Goal: Task Accomplishment & Management: Manage account settings

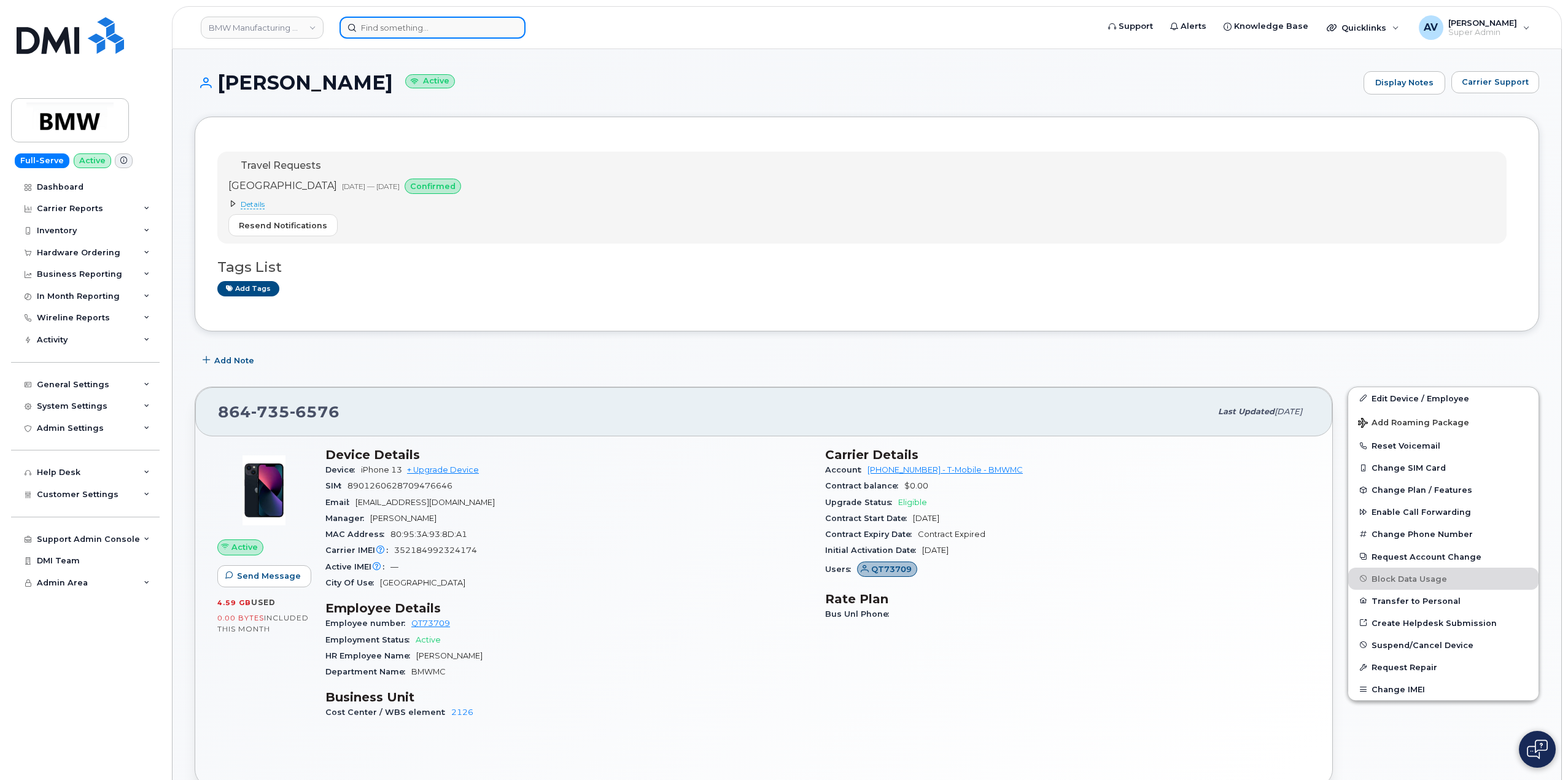
drag, startPoint x: 0, startPoint y: 0, endPoint x: 454, endPoint y: 25, distance: 454.7
click at [454, 25] on input at bounding box center [432, 28] width 186 height 22
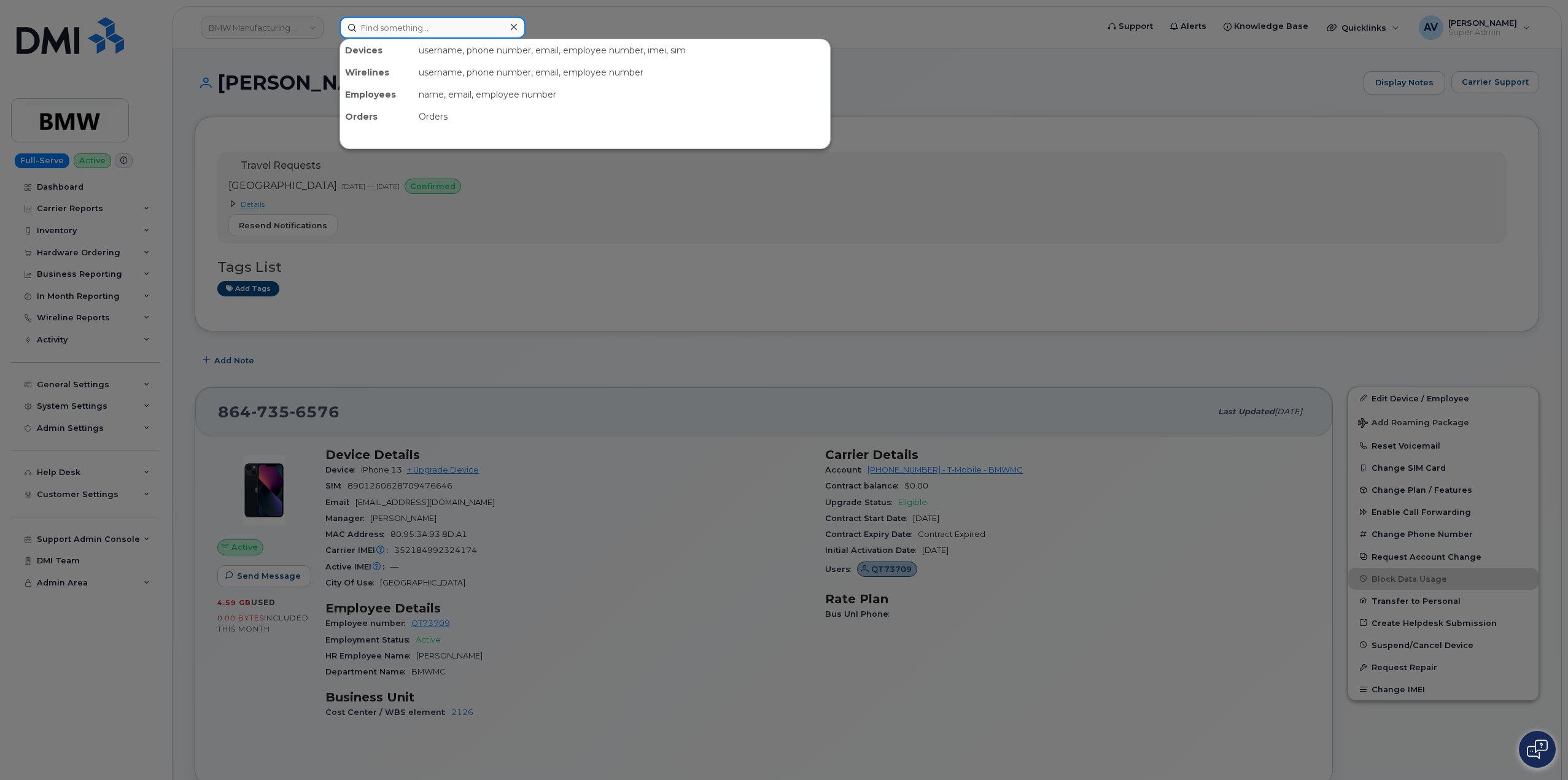
paste input "Mitchell Didio"
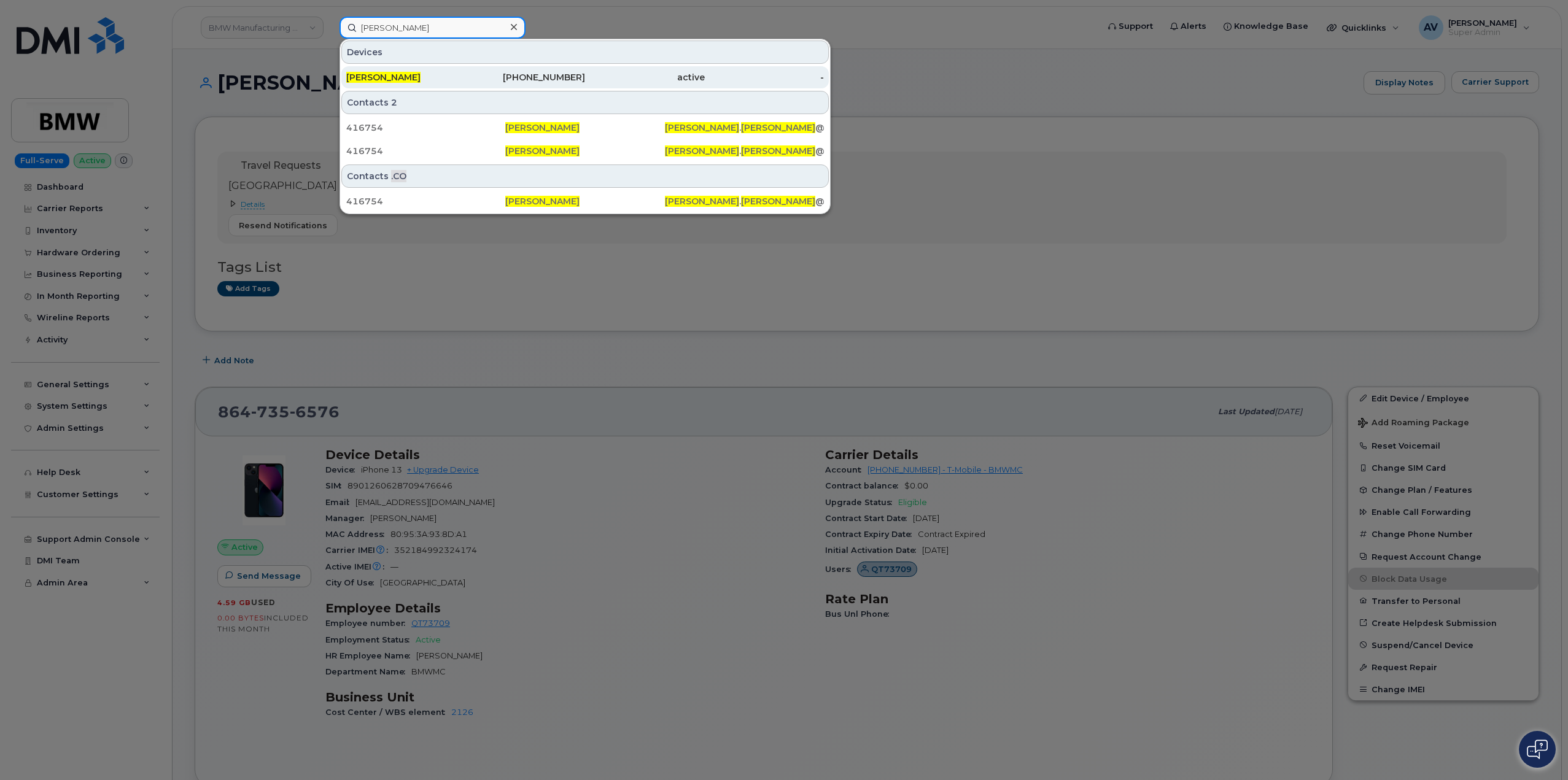
type input "Mitchell Didion"
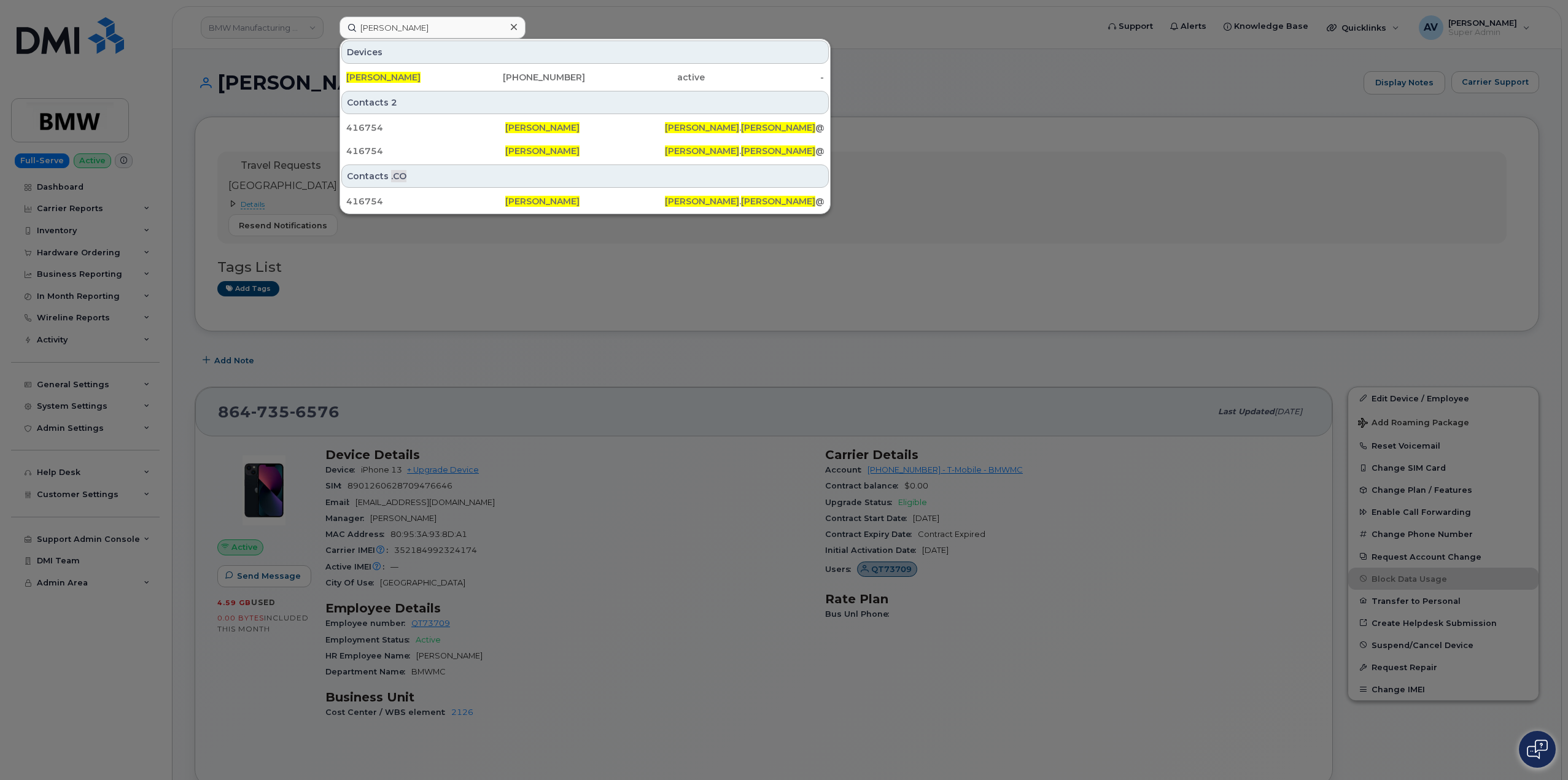
drag, startPoint x: 519, startPoint y: 81, endPoint x: 567, endPoint y: 99, distance: 51.3
click at [519, 81] on div "214-304-8024" at bounding box center [526, 77] width 120 height 12
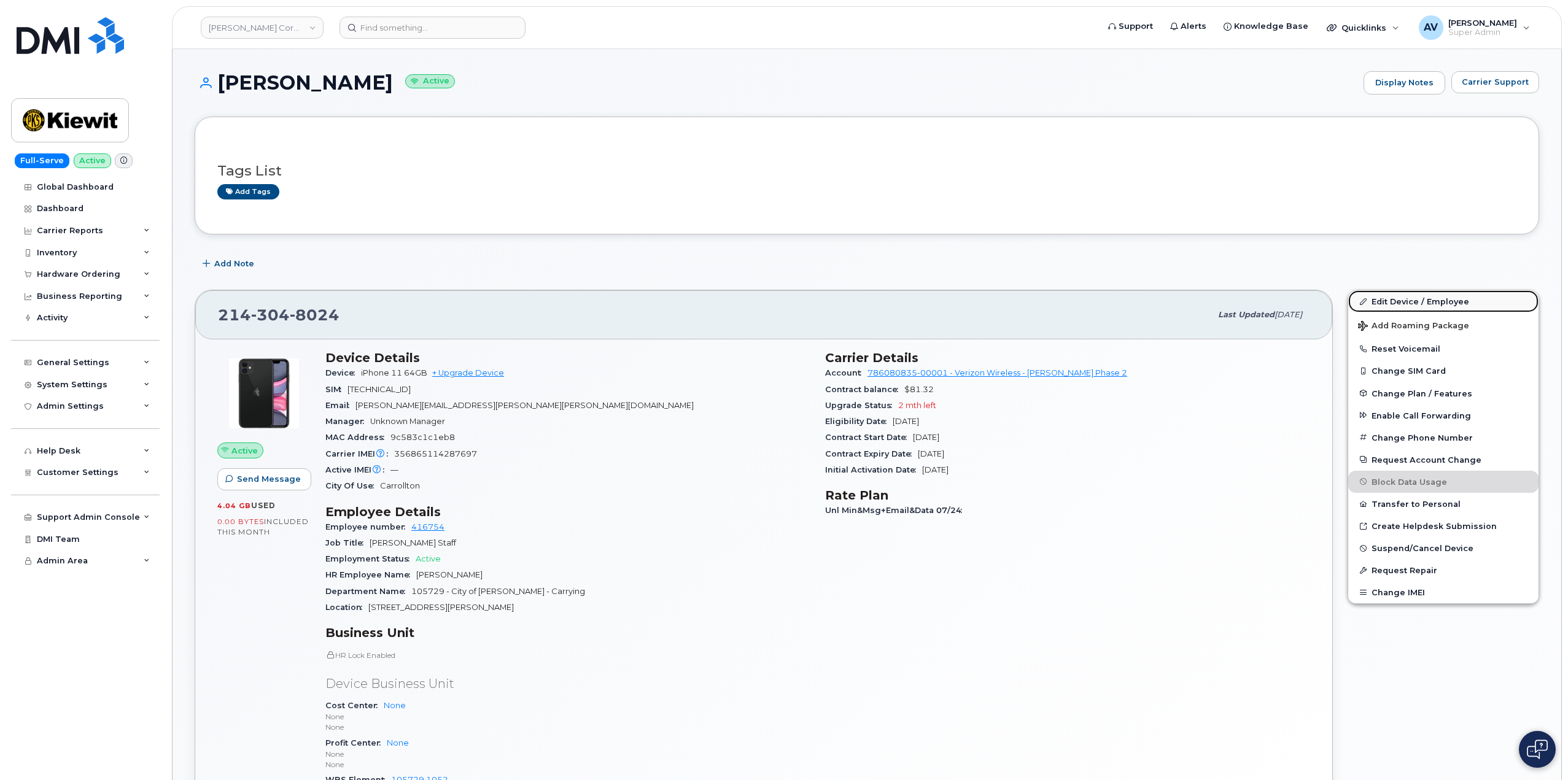
click at [1448, 298] on link "Edit Device / Employee" at bounding box center [1443, 301] width 191 height 22
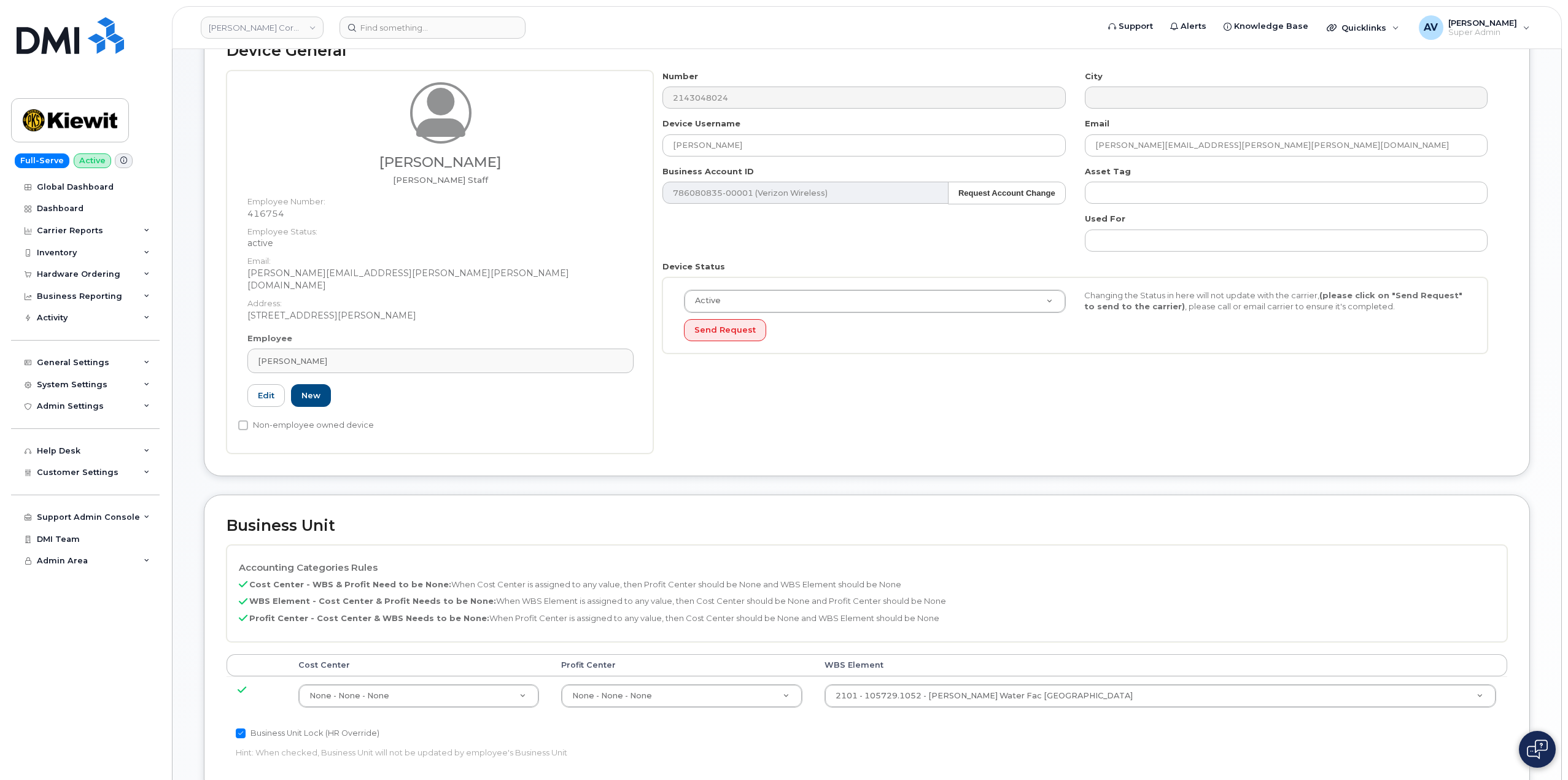
scroll to position [306, 0]
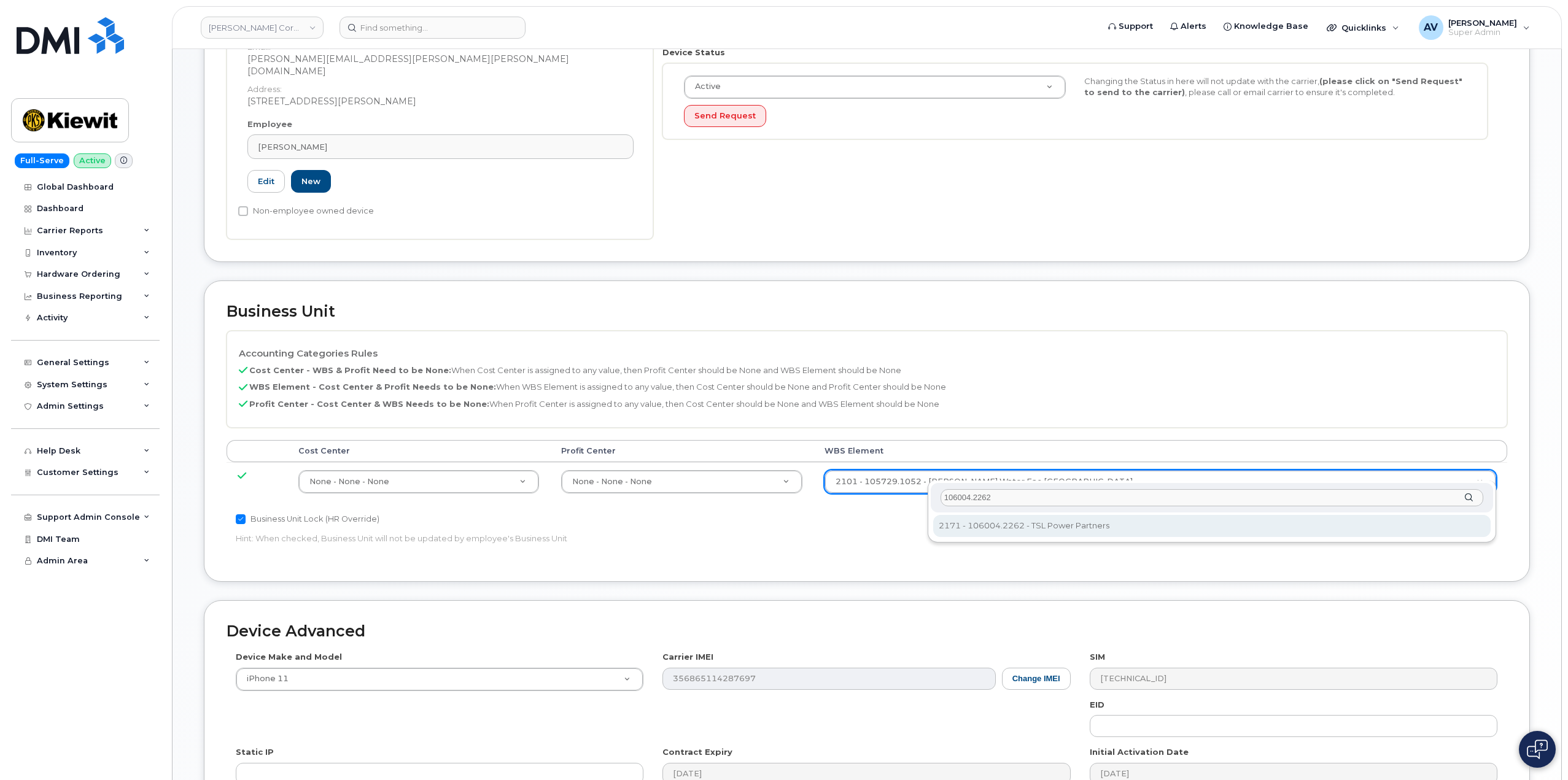
type input "106004.2262"
type input "30249370"
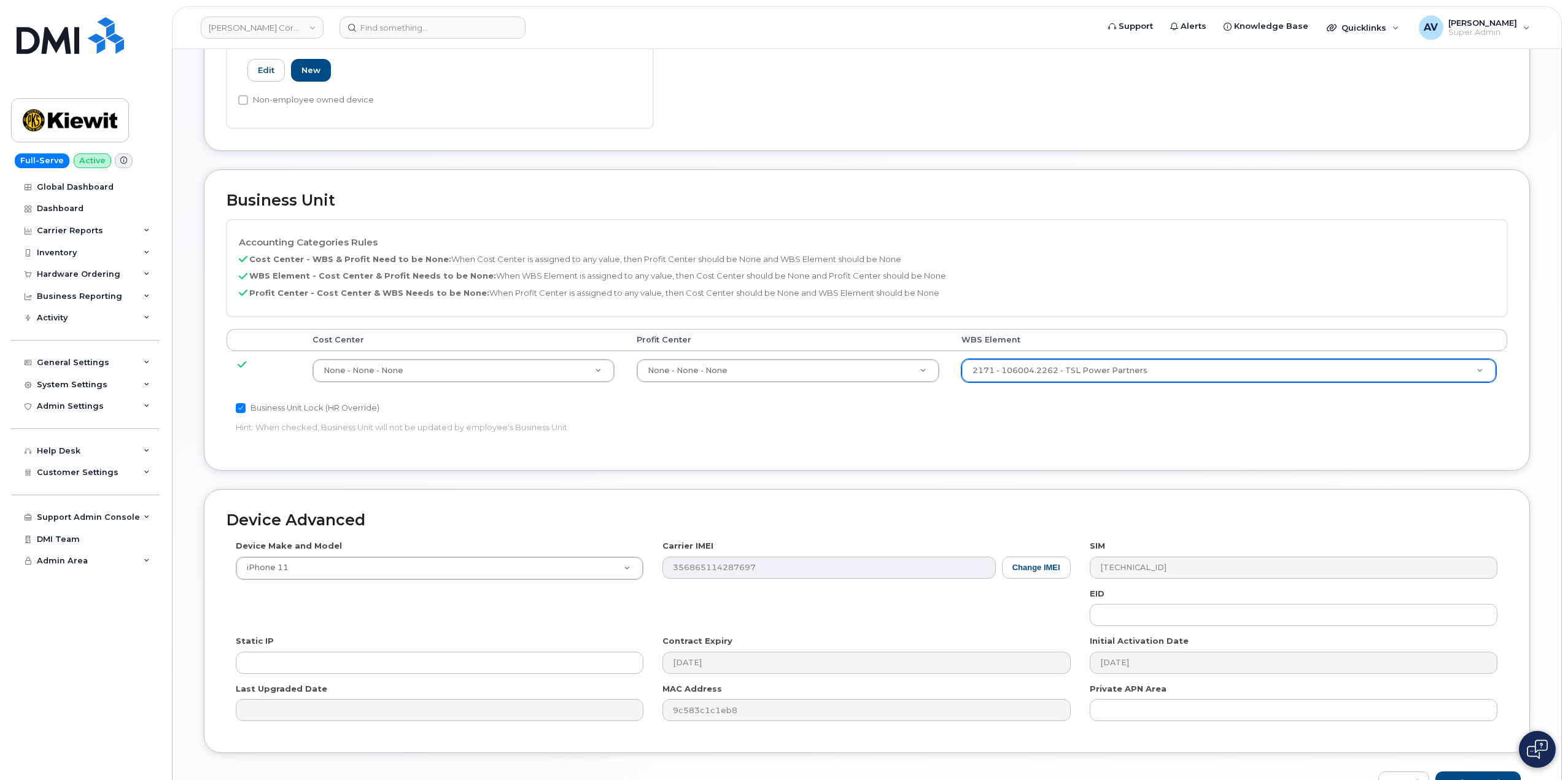
scroll to position [481, 0]
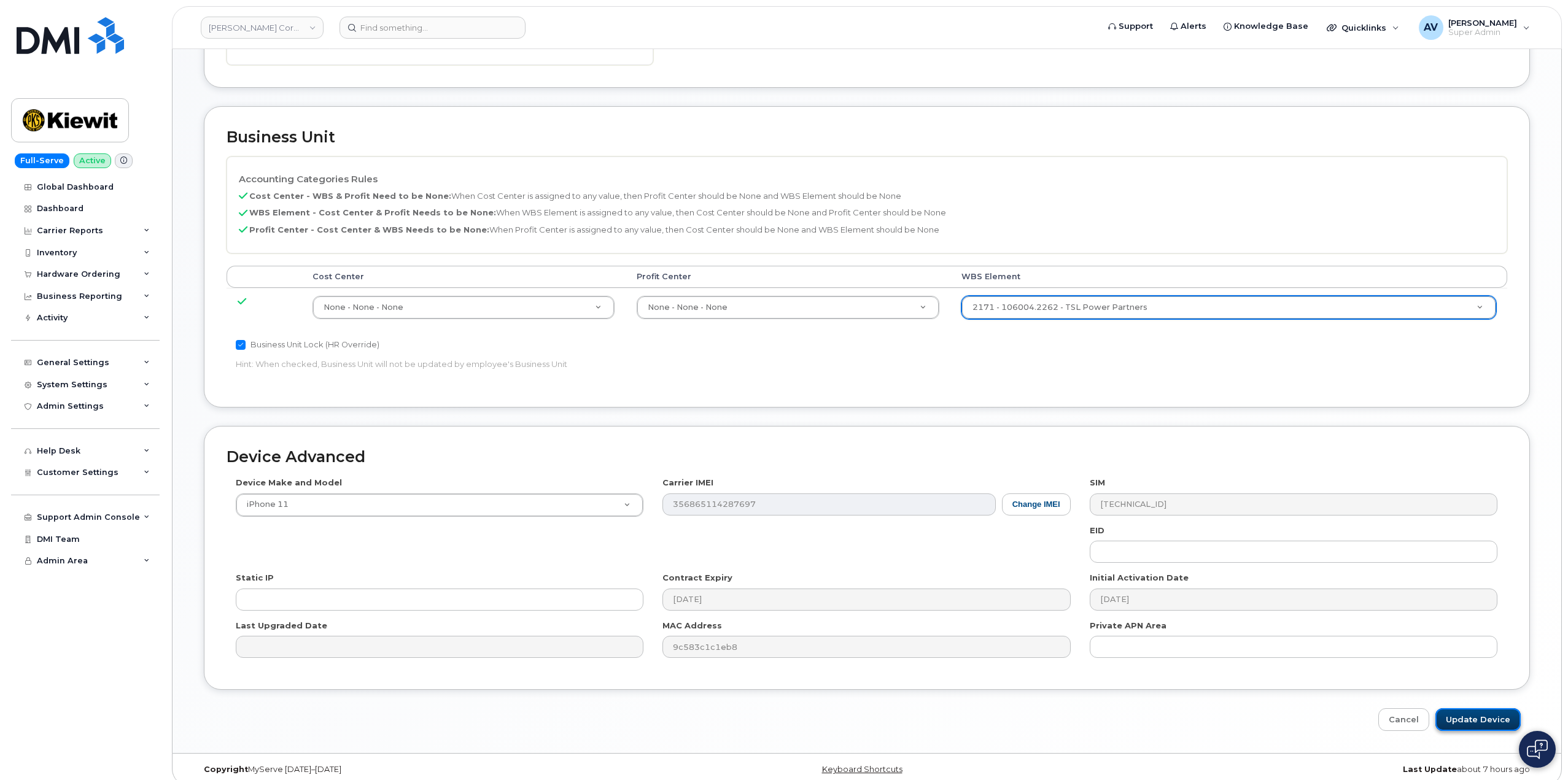
click at [1477, 708] on input "Update Device" at bounding box center [1477, 719] width 85 height 23
type input "Saving..."
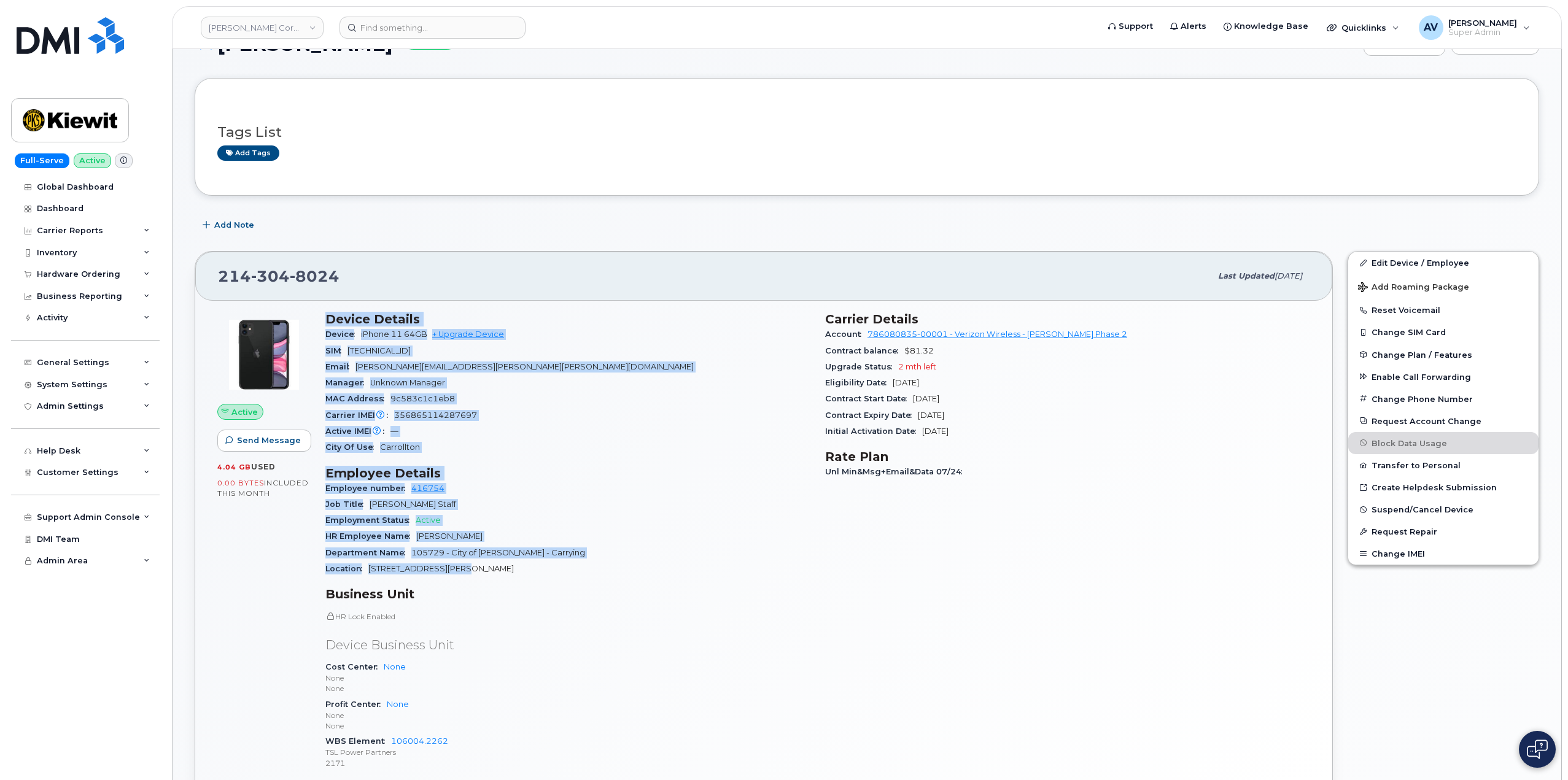
scroll to position [184, 0]
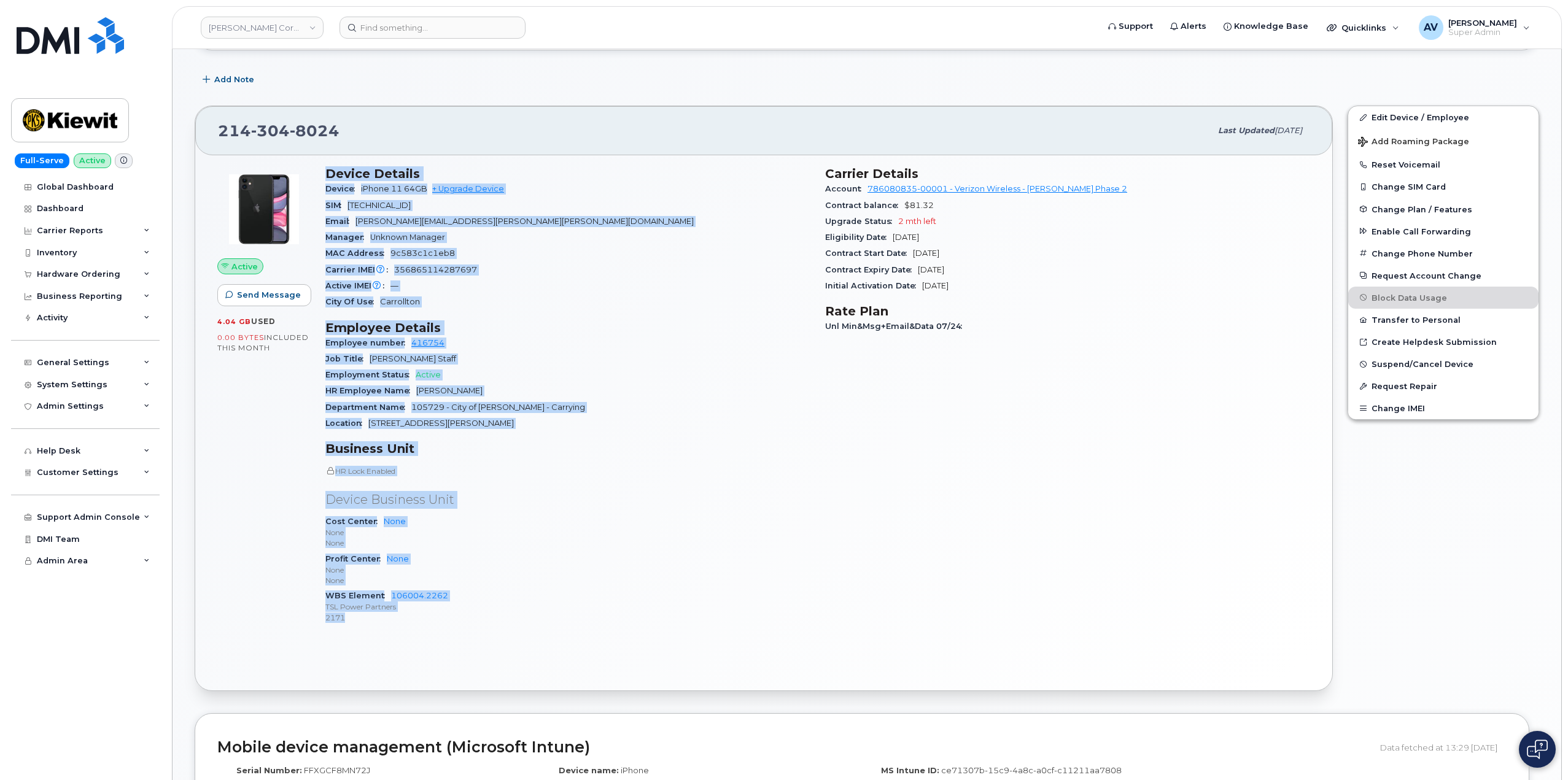
drag, startPoint x: 324, startPoint y: 350, endPoint x: 472, endPoint y: 614, distance: 302.7
click at [472, 614] on div "Device Details Device iPhone 11 64GB + Upgrade Device SIM 89148000009705330621 …" at bounding box center [568, 401] width 500 height 483
copy div "Device Details Device iPhone 11 64GB + Upgrade Device SIM 89148000009705330621 …"
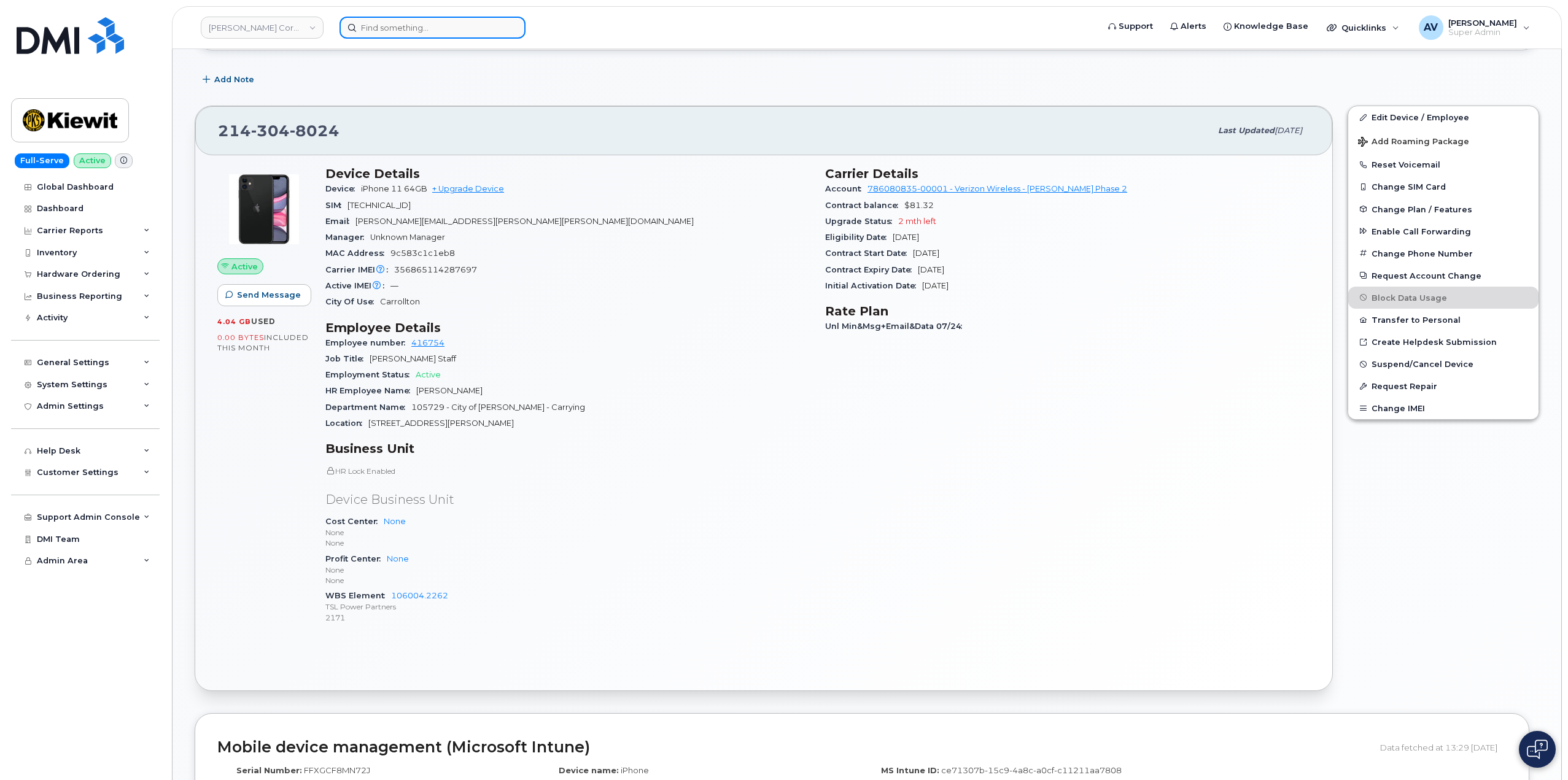
click at [441, 26] on input at bounding box center [432, 28] width 186 height 22
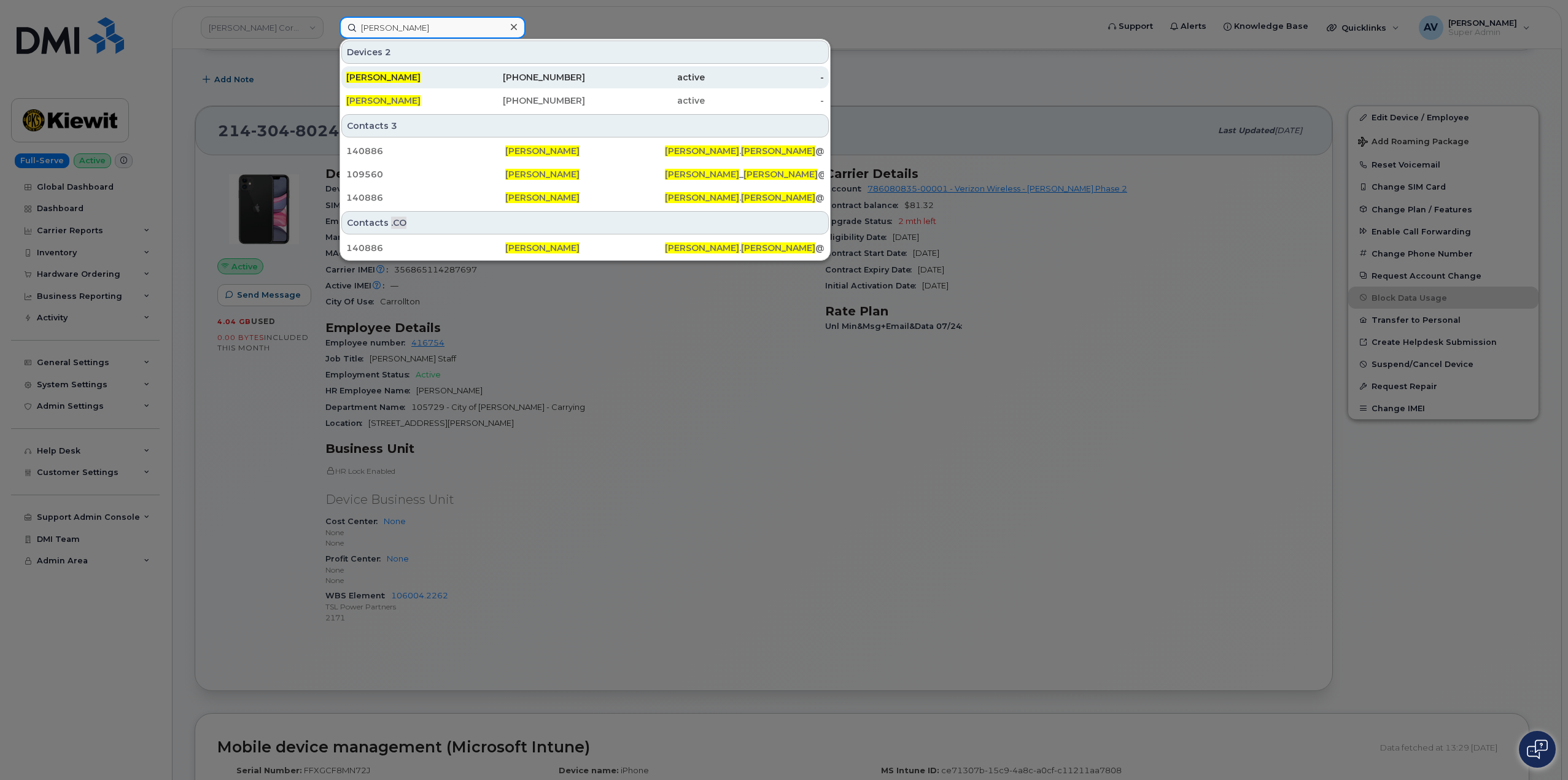
type input "[PERSON_NAME]"
click at [437, 74] on div "[PERSON_NAME]" at bounding box center [406, 77] width 120 height 12
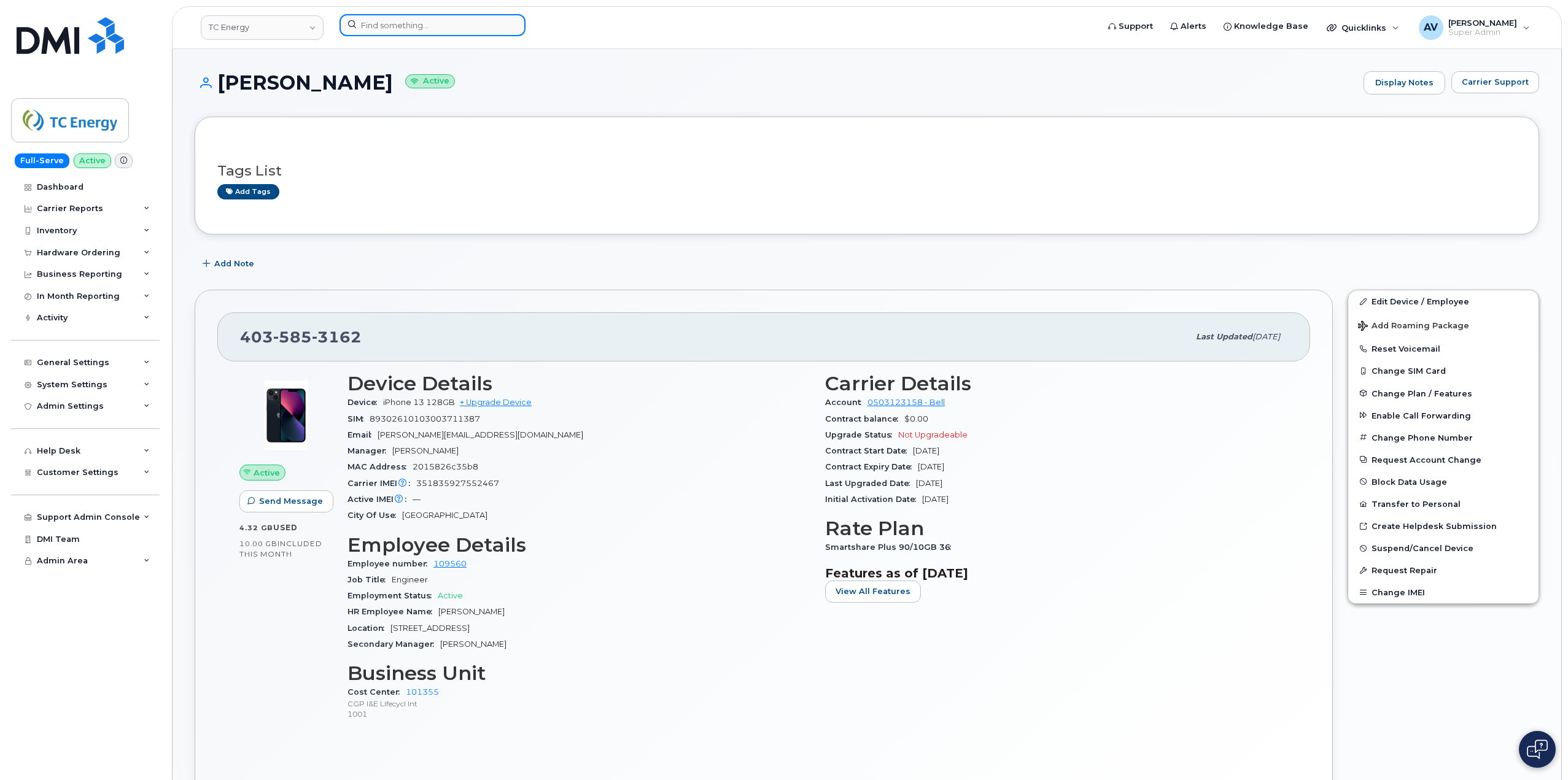
click at [411, 30] on input at bounding box center [432, 25] width 186 height 22
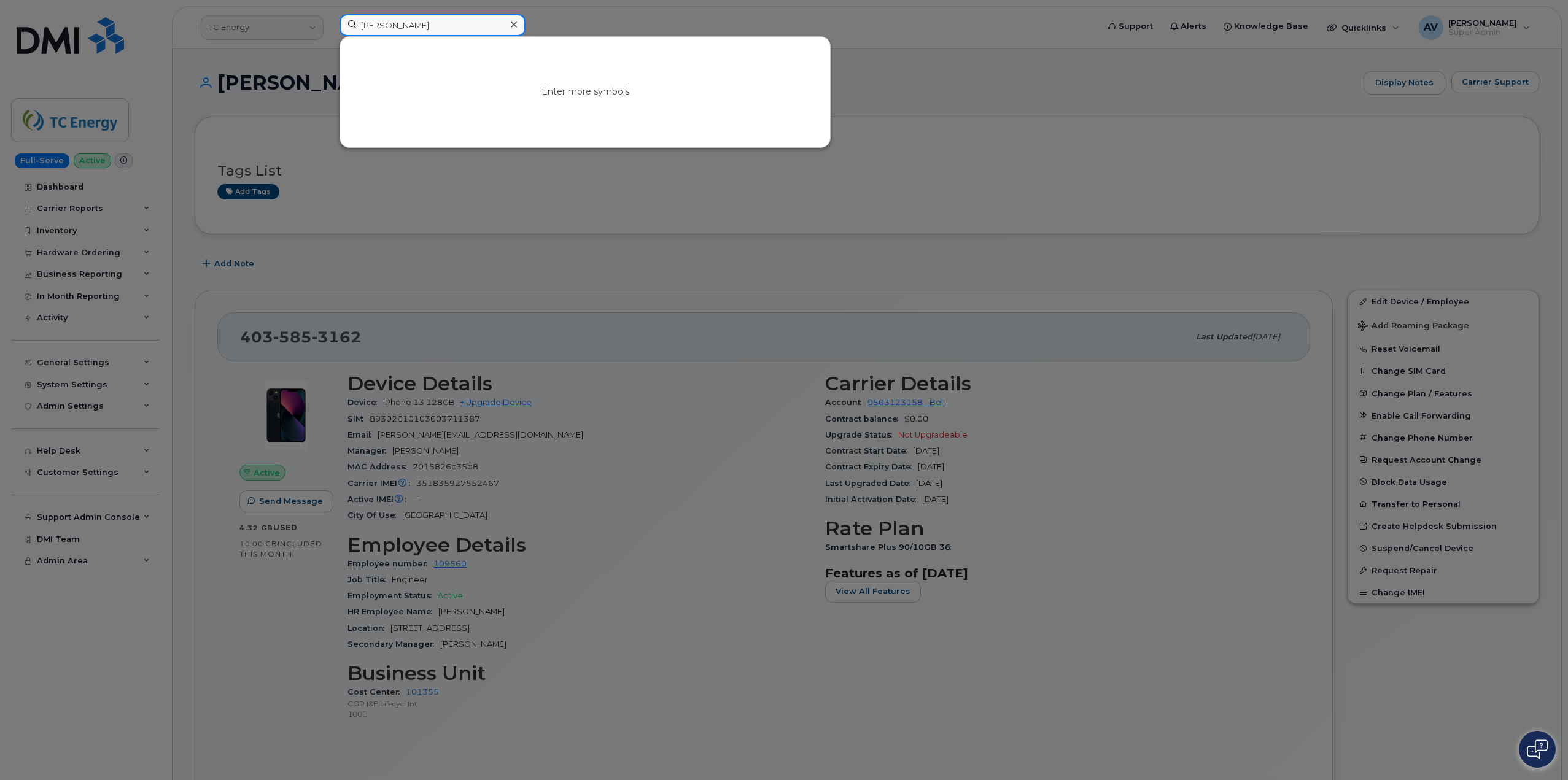
type input "[PERSON_NAME]"
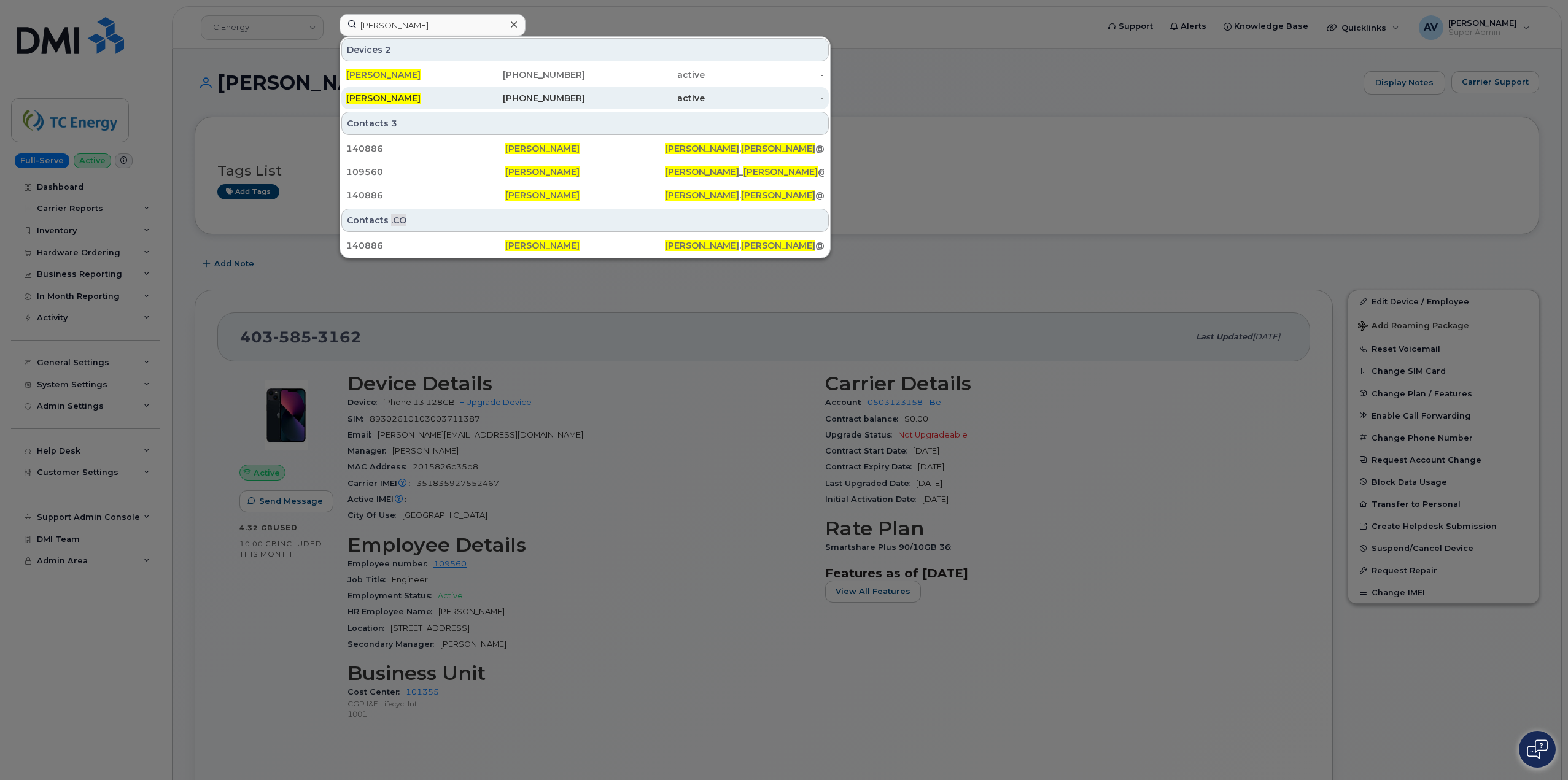
click at [466, 90] on div "[PERSON_NAME]" at bounding box center [526, 98] width 120 height 22
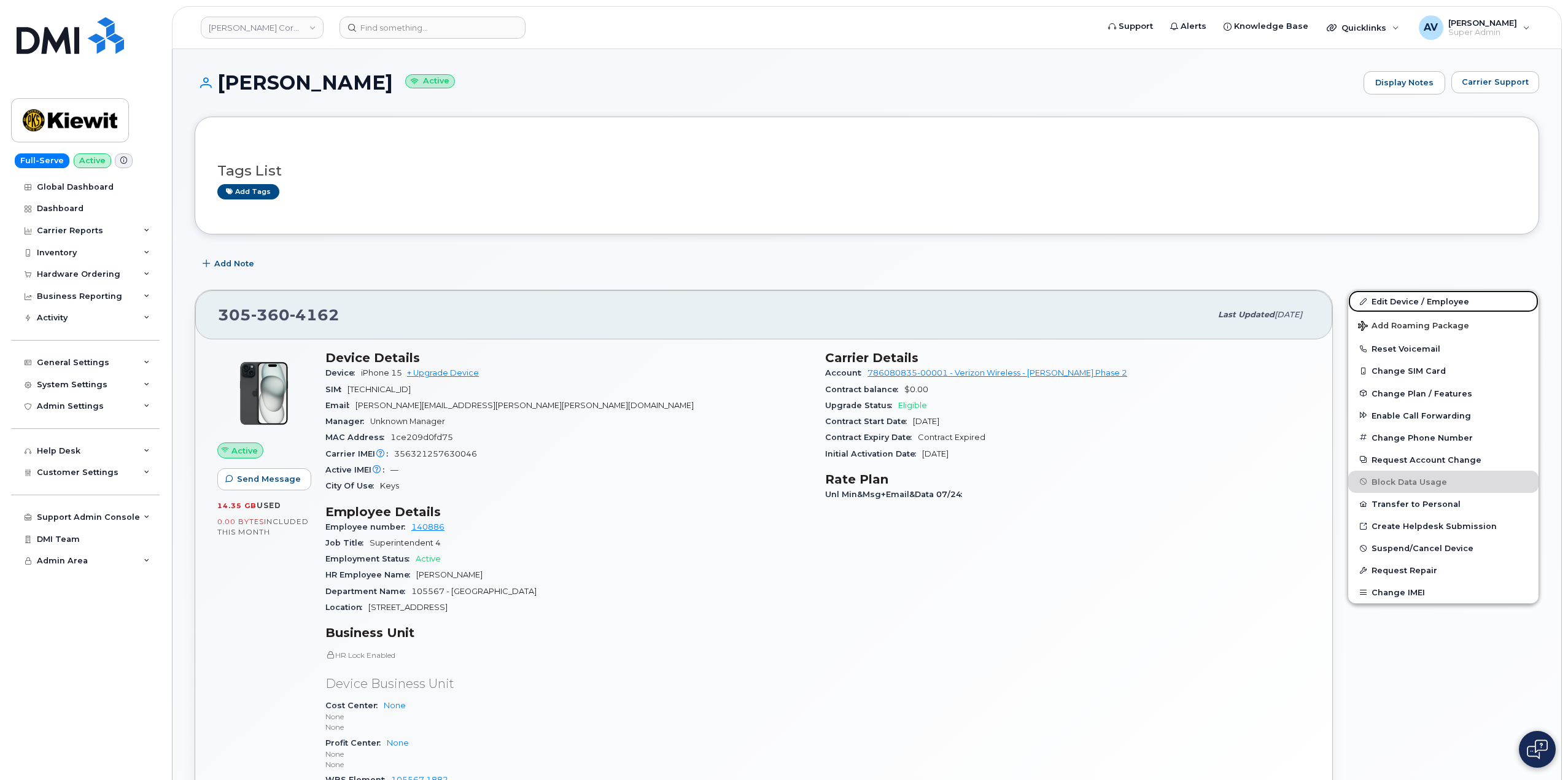
drag, startPoint x: 1418, startPoint y: 301, endPoint x: 1345, endPoint y: 271, distance: 78.9
click at [1417, 301] on link "Edit Device / Employee" at bounding box center [1443, 301] width 191 height 22
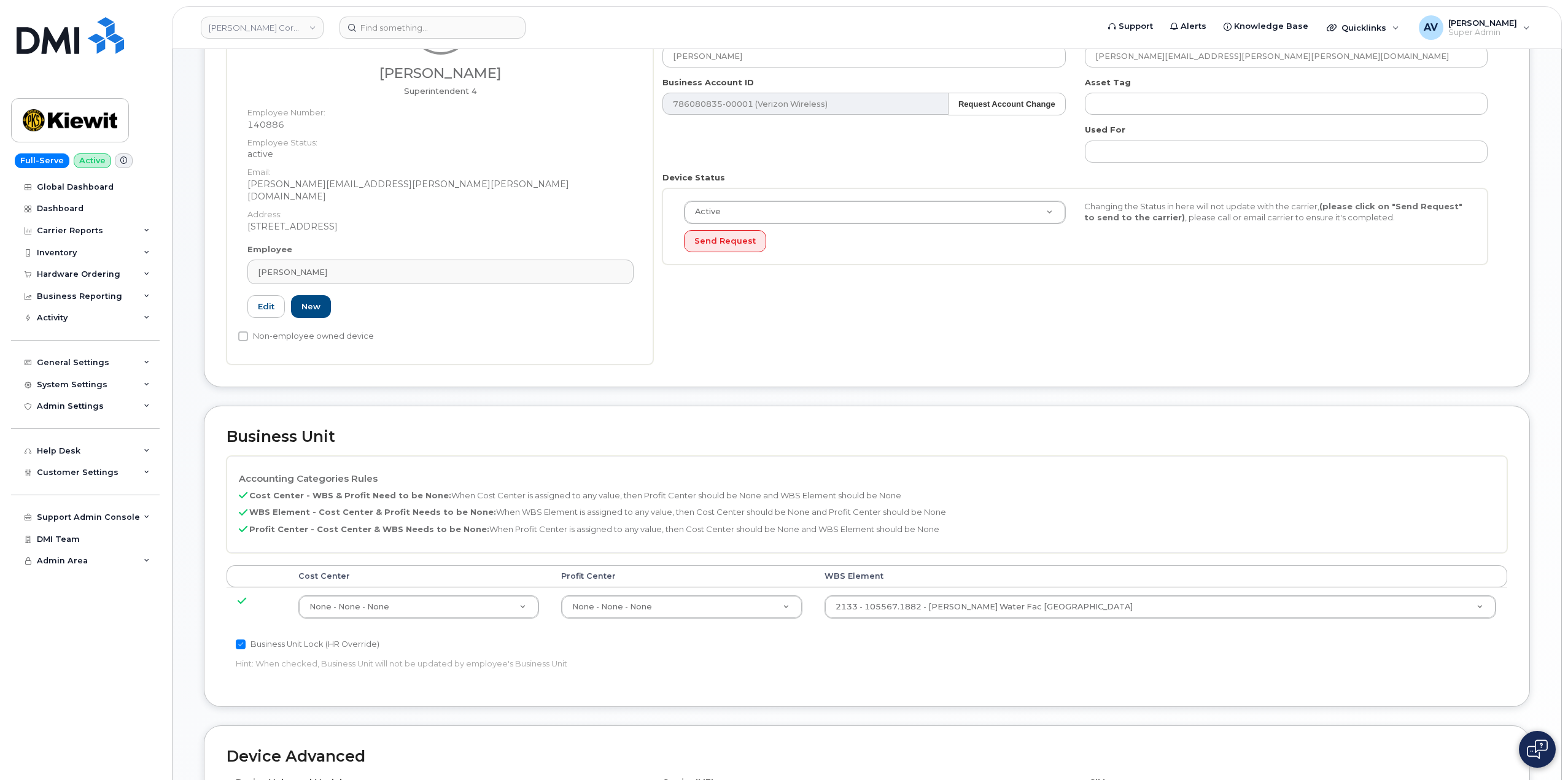
scroll to position [184, 0]
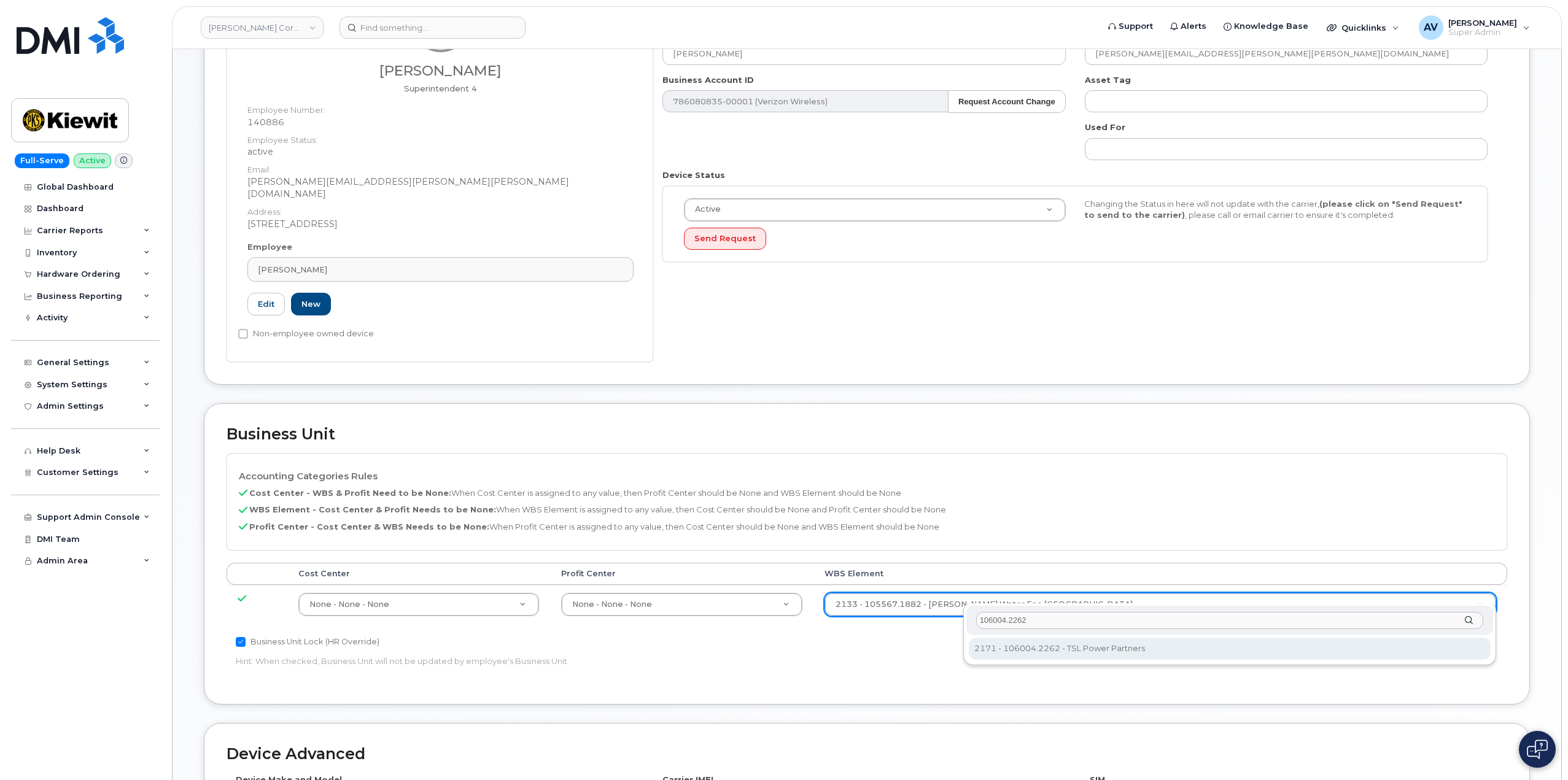
type input "106004.2262"
type input "30249370"
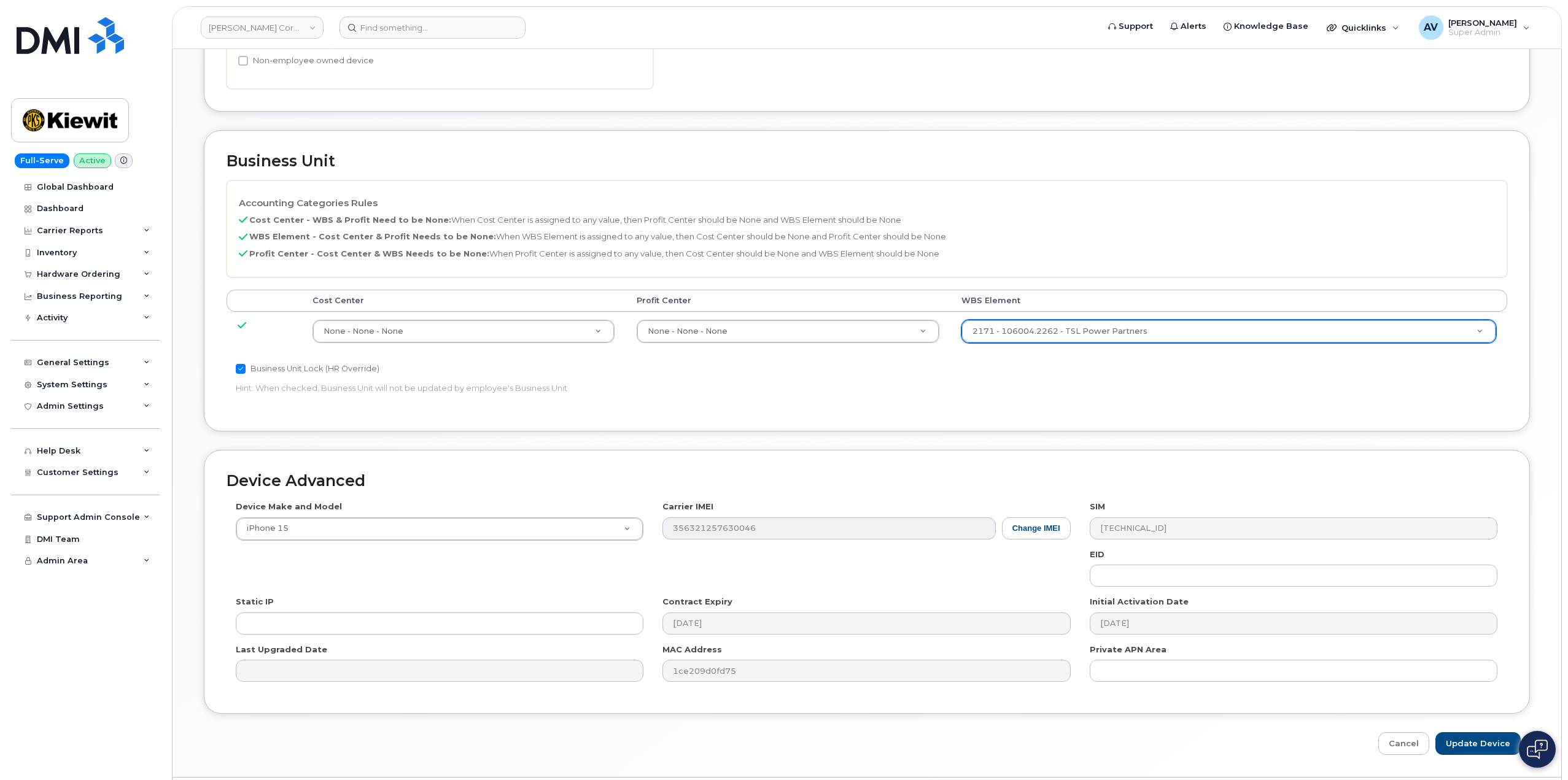
scroll to position [481, 0]
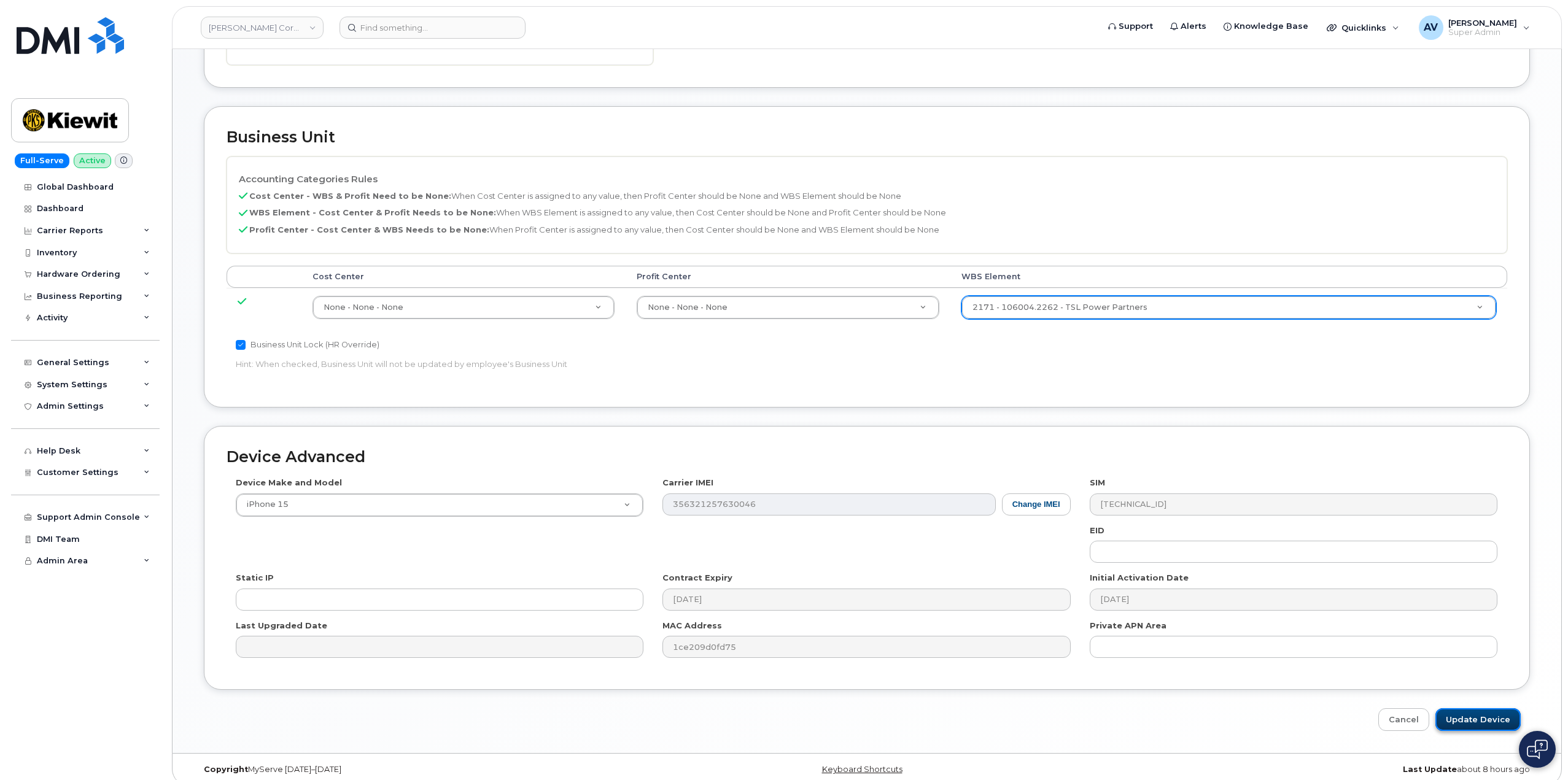
click at [1484, 708] on input "Update Device" at bounding box center [1477, 719] width 85 height 23
type input "Saving..."
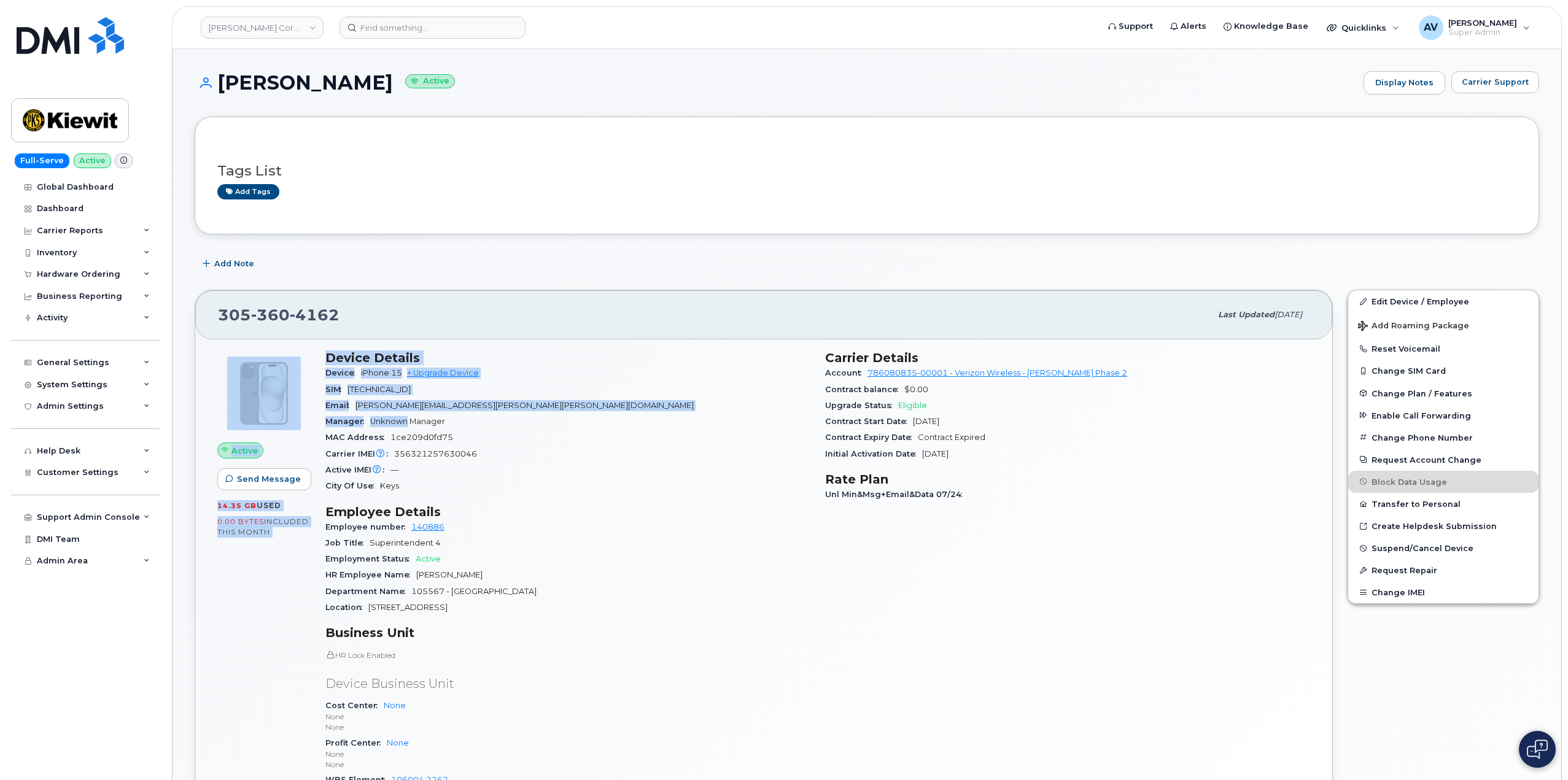
drag, startPoint x: 320, startPoint y: 357, endPoint x: 410, endPoint y: 429, distance: 115.3
click at [410, 429] on div "Active Send Message 14.35 GB  used 0.00 Bytes  included this month Device Detai…" at bounding box center [764, 584] width 1107 height 483
click at [319, 347] on div "Active Send Message 14.35 GB  used 0.00 Bytes  included this month Device Detai…" at bounding box center [764, 584] width 1107 height 483
click at [320, 341] on div "Active Send Message 14.35 GB  used 0.00 Bytes  included this month Device Detai…" at bounding box center [763, 606] width 1137 height 534
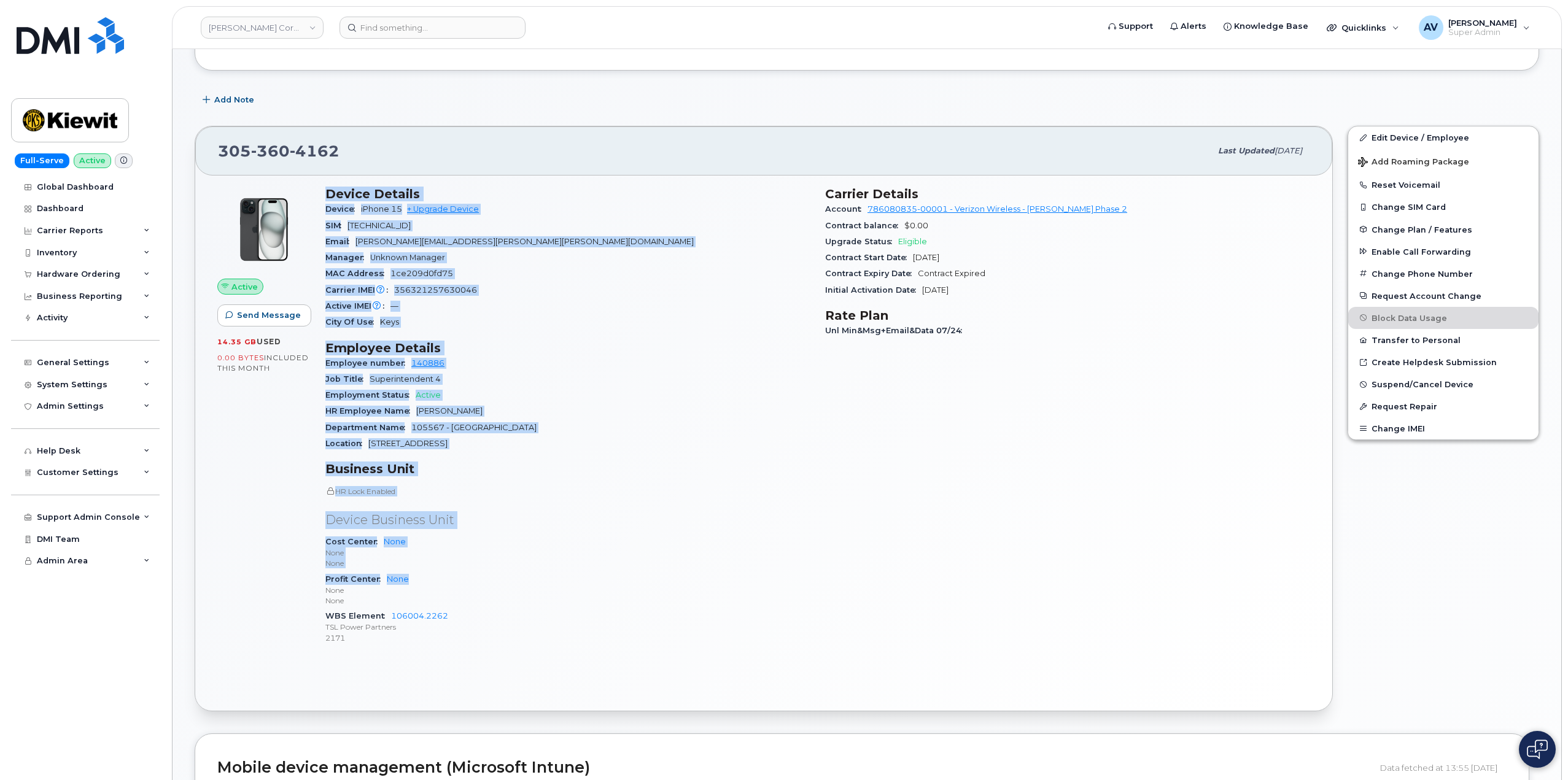
scroll to position [184, 0]
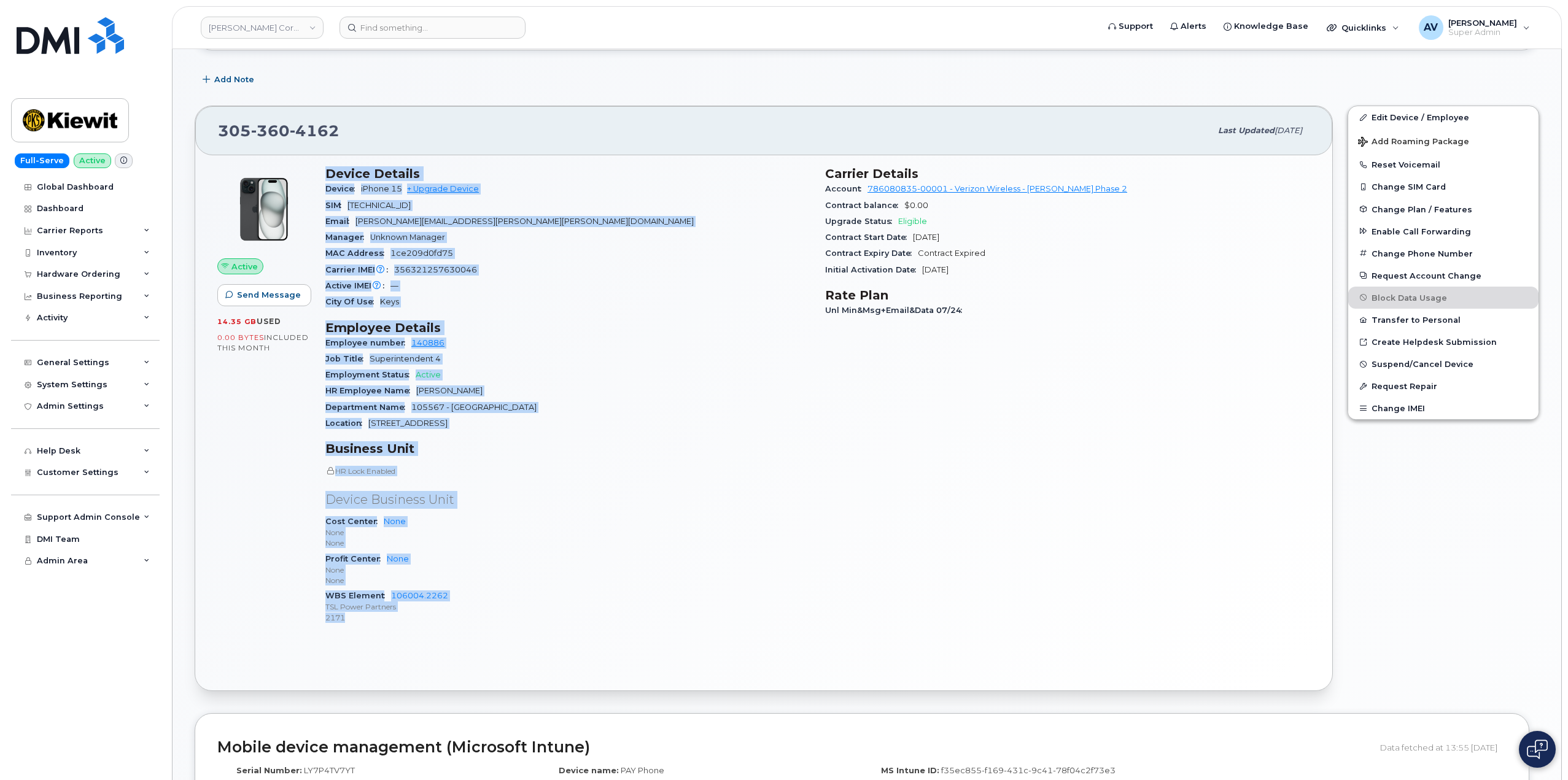
drag, startPoint x: 334, startPoint y: 356, endPoint x: 463, endPoint y: 617, distance: 291.1
click at [463, 617] on div "Device Details Device iPhone 15 + Upgrade Device SIM [TECHNICAL_ID] Email [PERS…" at bounding box center [568, 401] width 500 height 483
copy div "Device Details Device iPhone 15 + Upgrade Device SIM [TECHNICAL_ID] Email [PERS…"
